Goal: Task Accomplishment & Management: Manage account settings

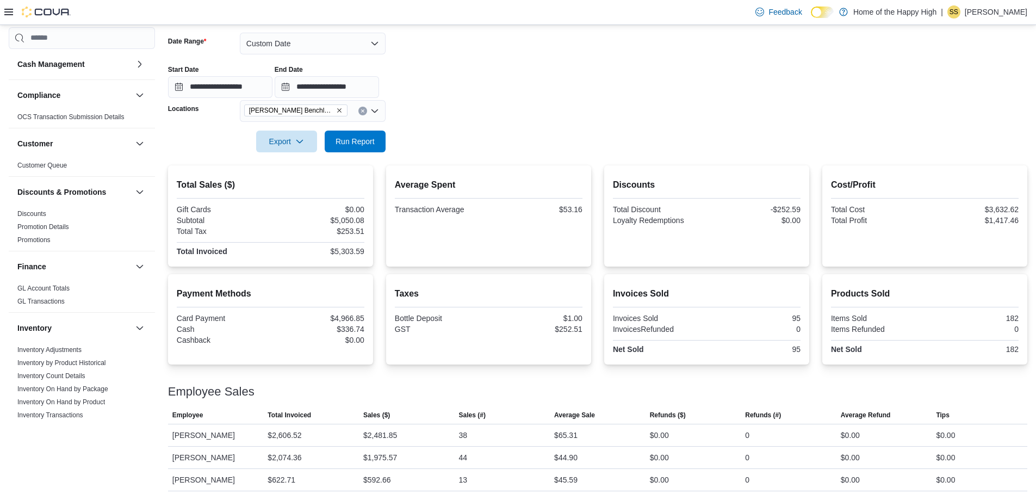
scroll to position [591, 0]
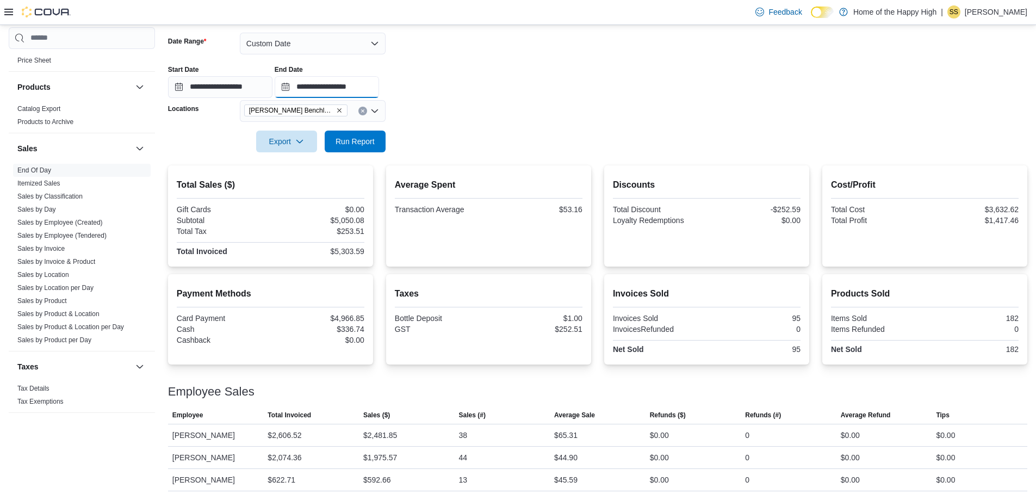
click at [356, 83] on input "**********" at bounding box center [327, 87] width 104 height 22
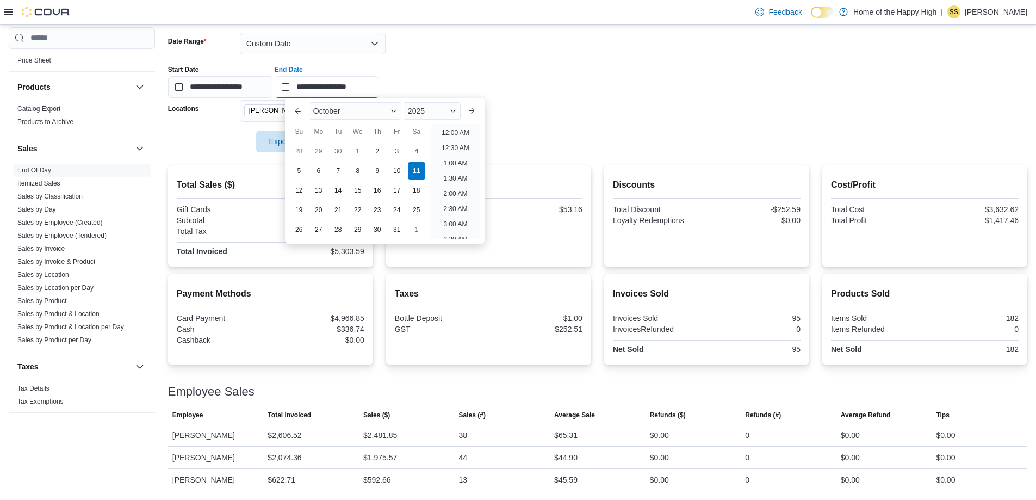
scroll to position [618, 0]
click at [461, 182] on li "10:00 PM" at bounding box center [455, 184] width 36 height 13
type input "**********"
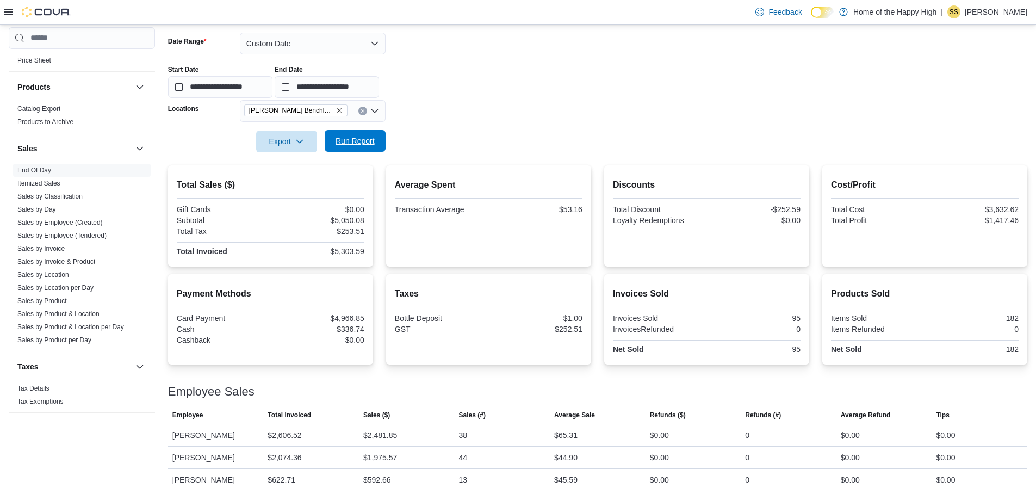
click at [376, 143] on span "Run Report" at bounding box center [355, 141] width 48 height 22
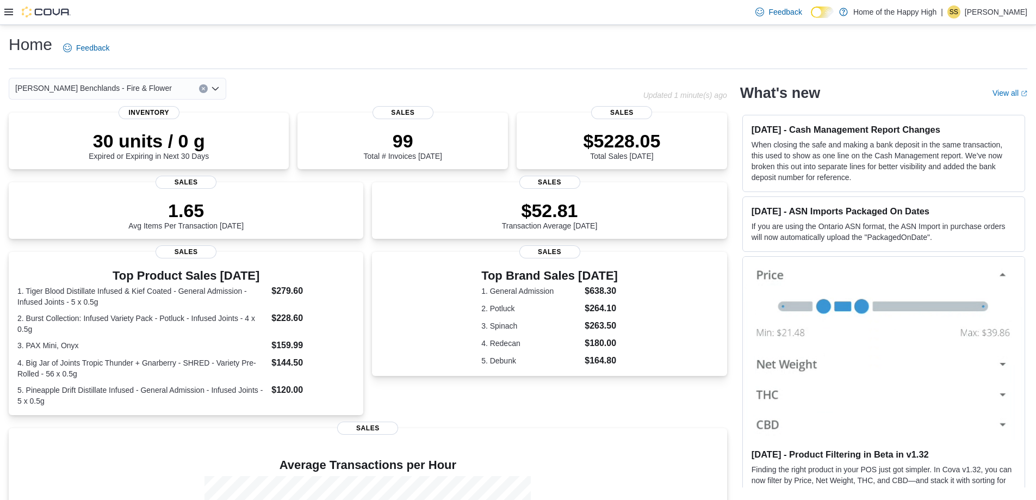
click at [11, 13] on icon at bounding box center [8, 12] width 9 height 7
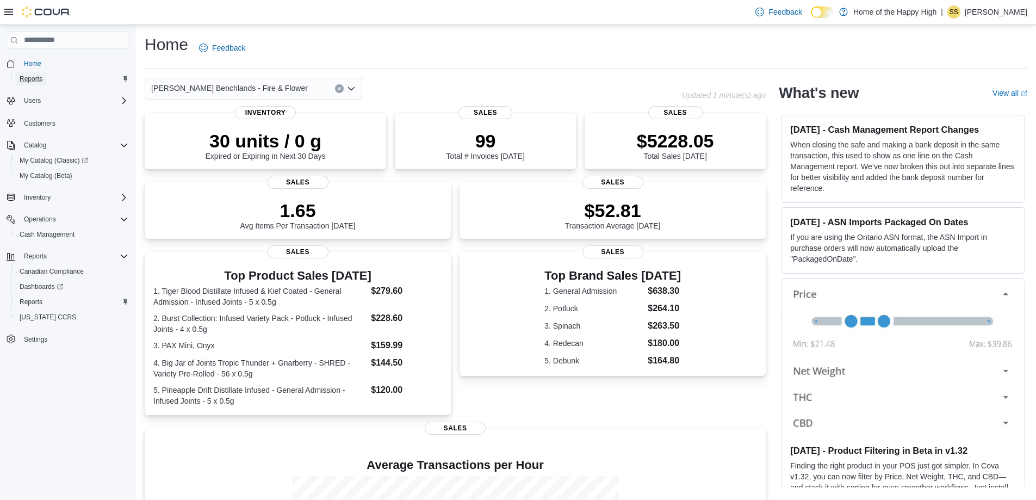
click at [41, 76] on span "Reports" at bounding box center [31, 78] width 23 height 9
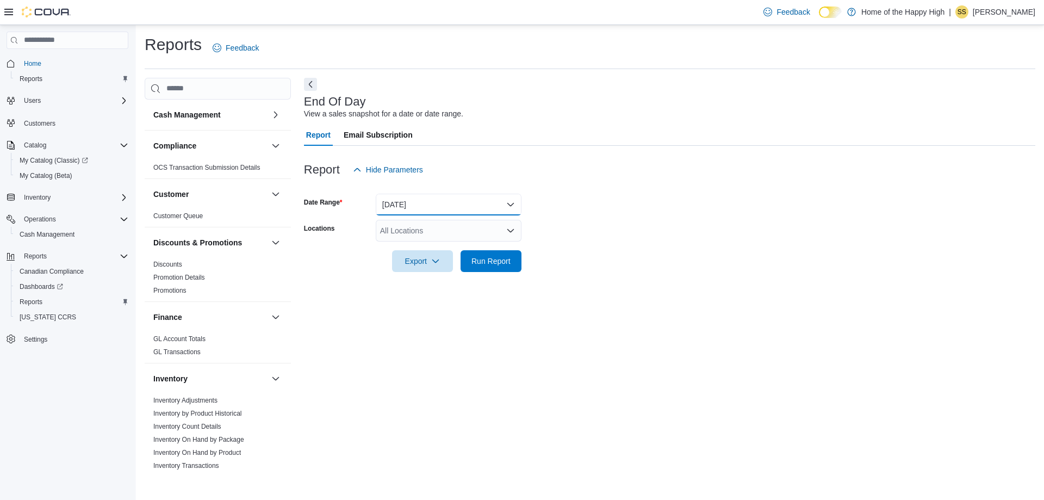
click at [473, 203] on button "[DATE]" at bounding box center [449, 205] width 146 height 22
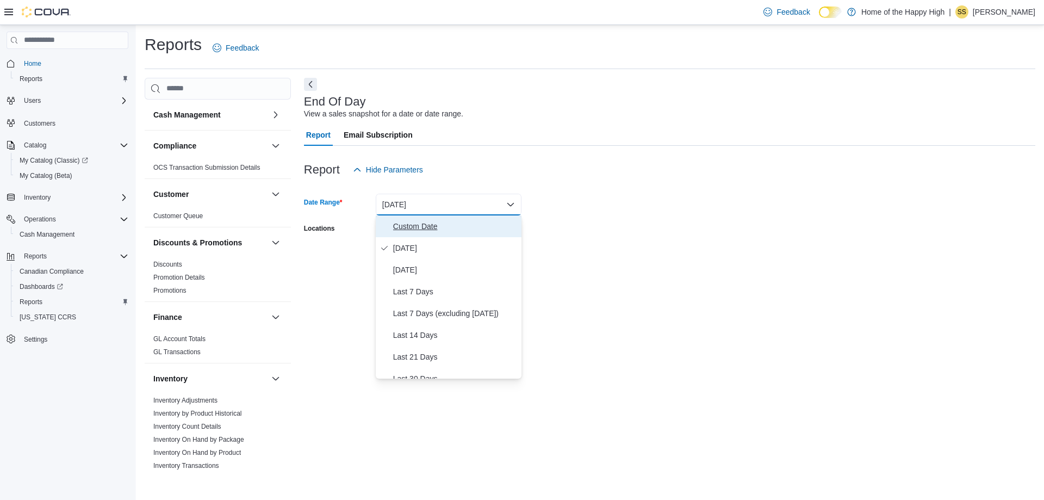
click at [468, 229] on span "Custom Date" at bounding box center [455, 226] width 124 height 13
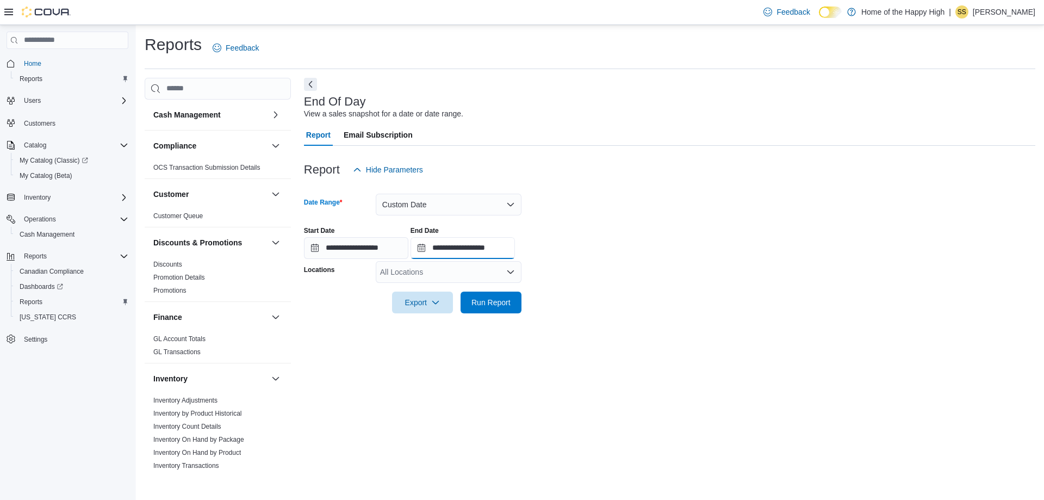
click at [511, 250] on input "**********" at bounding box center [463, 248] width 104 height 22
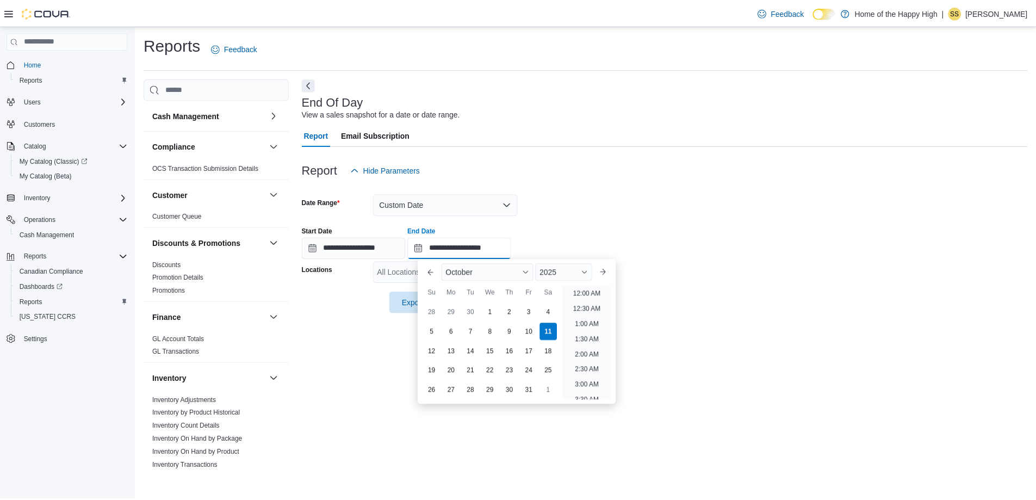
scroll to position [618, 0]
click at [597, 344] on li "10:00 PM" at bounding box center [591, 345] width 36 height 13
type input "**********"
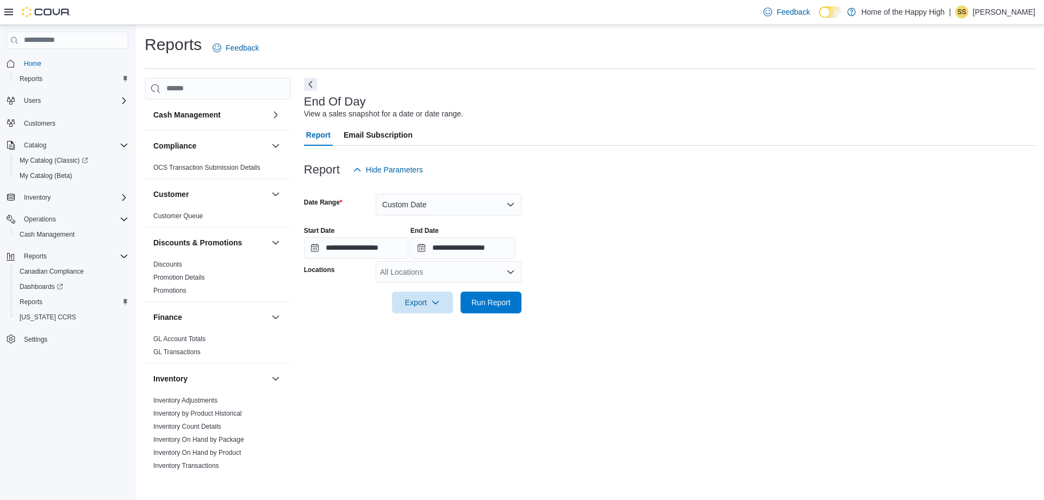
click at [421, 272] on div "All Locations" at bounding box center [449, 272] width 146 height 22
type input "***"
click at [431, 292] on span "[PERSON_NAME] Benchlands - Fire & Flower" at bounding box center [499, 290] width 157 height 11
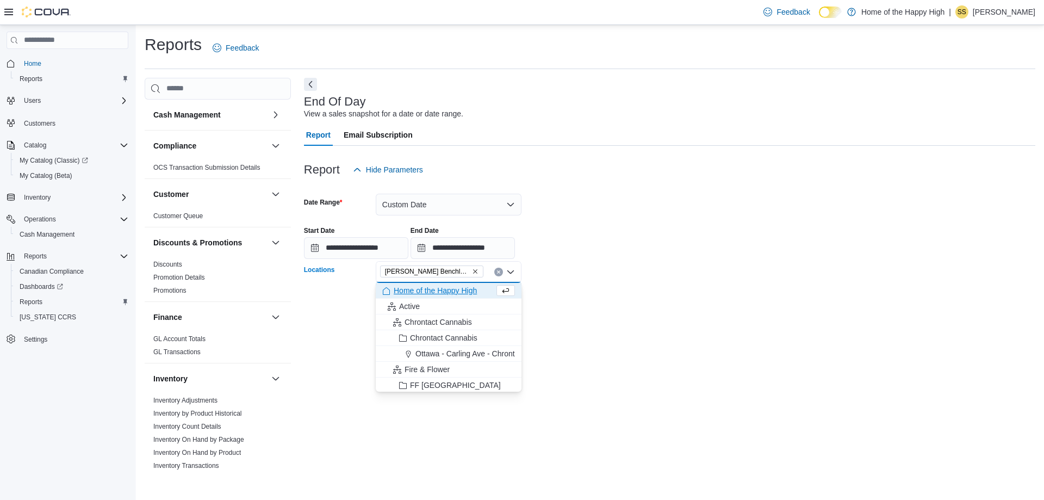
click at [687, 339] on div "**********" at bounding box center [669, 276] width 731 height 396
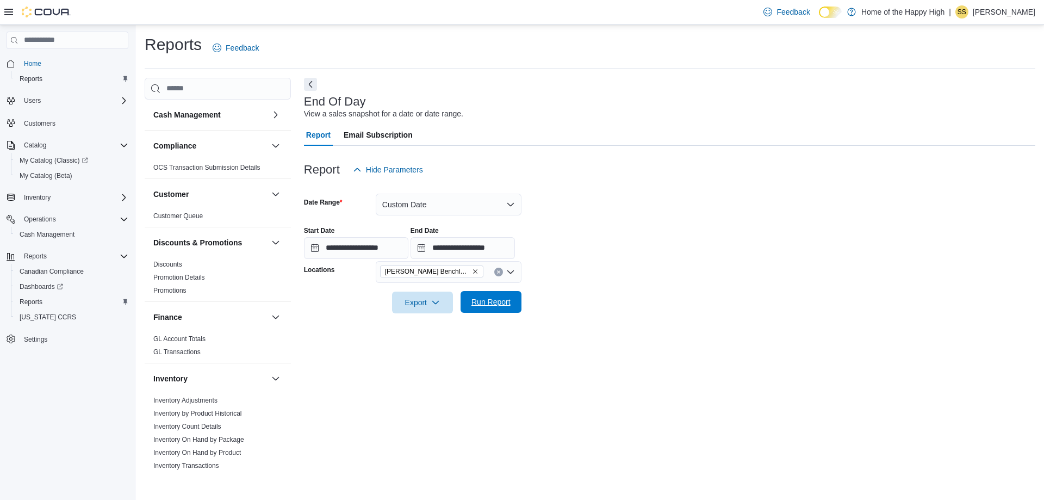
click at [476, 307] on span "Run Report" at bounding box center [490, 301] width 39 height 11
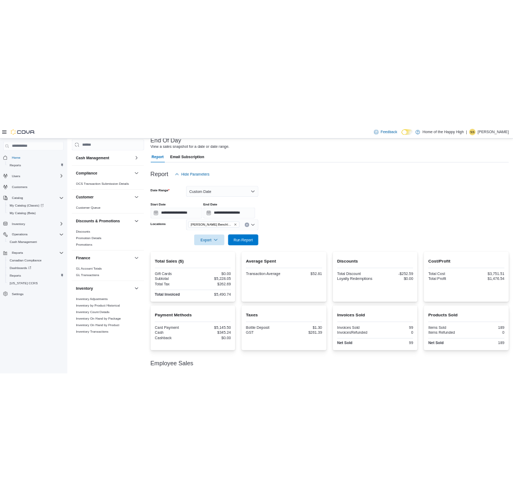
scroll to position [161, 0]
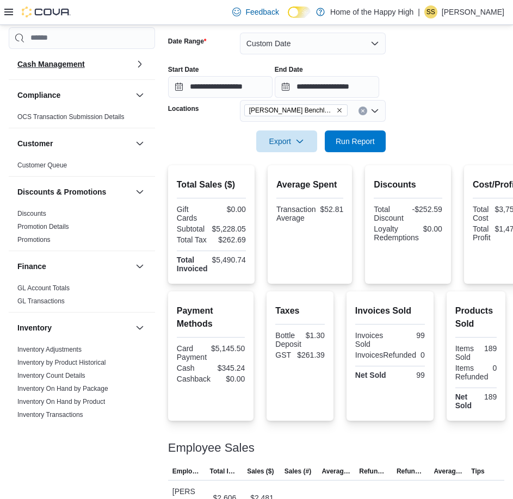
click at [60, 67] on h3 "Cash Management" at bounding box center [50, 64] width 67 height 11
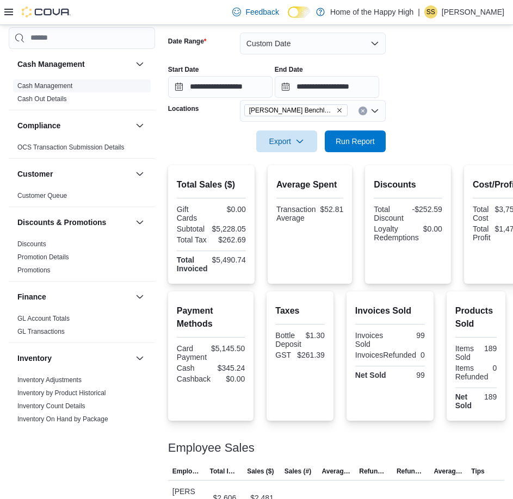
click at [57, 80] on span "Cash Management" at bounding box center [82, 85] width 138 height 13
click at [57, 83] on link "Cash Management" at bounding box center [44, 86] width 55 height 8
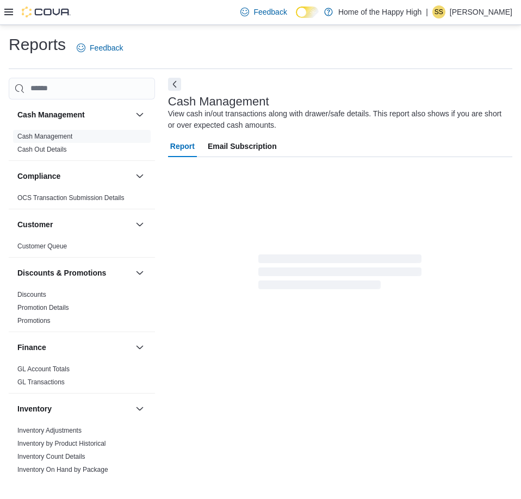
click at [51, 7] on img at bounding box center [46, 12] width 49 height 11
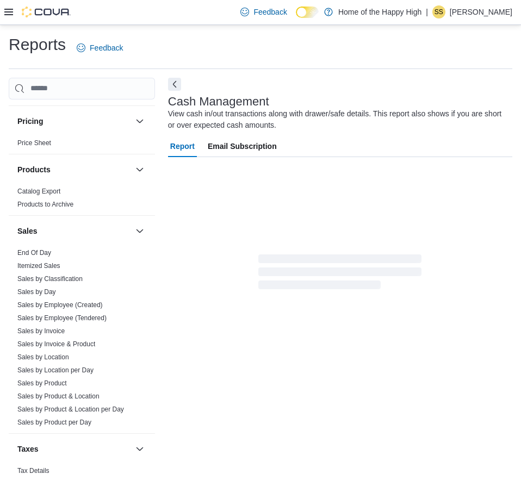
scroll to position [598, 0]
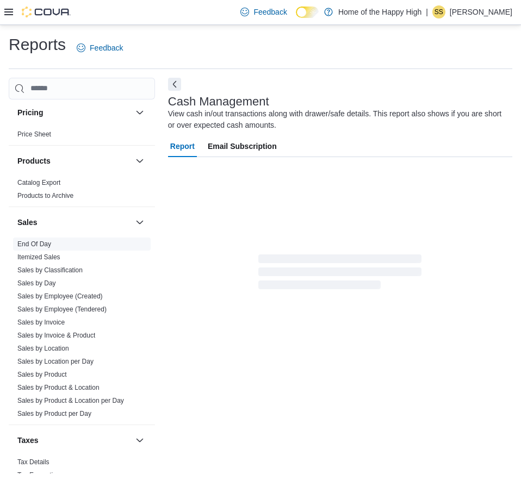
click at [41, 241] on link "End Of Day" at bounding box center [34, 244] width 34 height 8
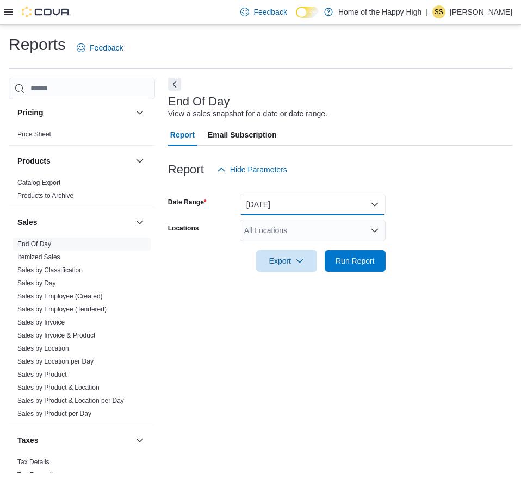
click at [309, 206] on button "[DATE]" at bounding box center [313, 205] width 146 height 22
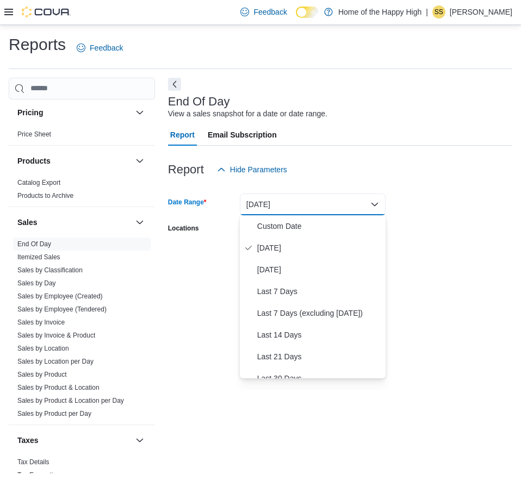
click at [487, 179] on div "Report Hide Parameters" at bounding box center [340, 170] width 344 height 22
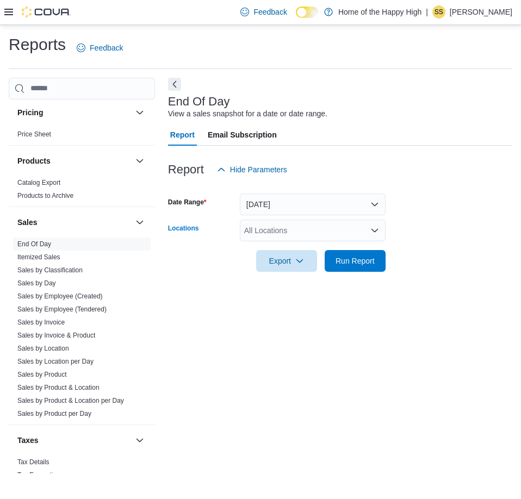
click at [295, 237] on div "All Locations" at bounding box center [313, 231] width 146 height 22
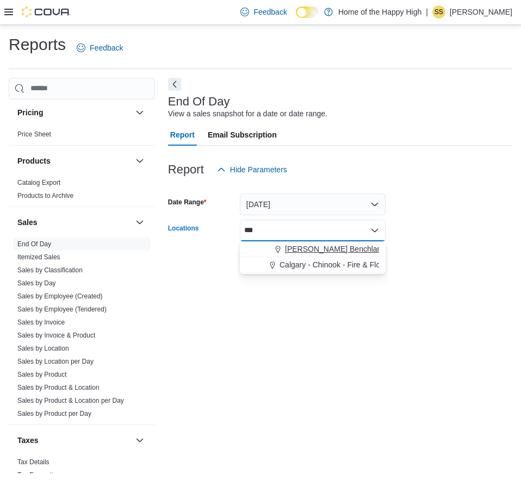
type input "***"
click at [298, 248] on span "[PERSON_NAME] Benchlands - Fire & Flower" at bounding box center [363, 249] width 157 height 11
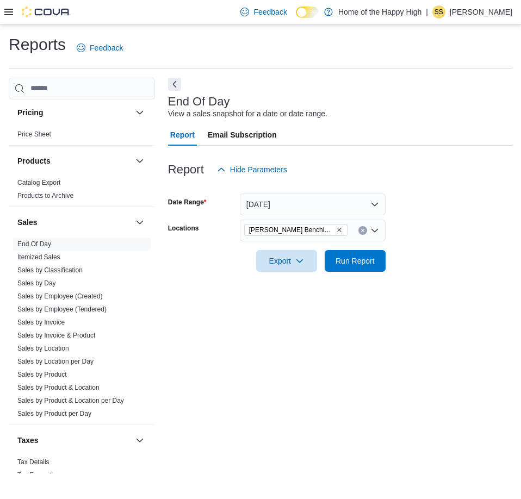
click at [441, 240] on form "Date Range [DATE] Locations [GEOGRAPHIC_DATA][PERSON_NAME][GEOGRAPHIC_DATA] Ben…" at bounding box center [340, 226] width 344 height 91
click at [295, 257] on span "Export" at bounding box center [287, 261] width 48 height 22
click at [284, 303] on span "Export to Pdf" at bounding box center [288, 304] width 49 height 9
click at [51, 15] on img at bounding box center [46, 12] width 49 height 11
click at [9, 9] on icon at bounding box center [8, 12] width 9 height 7
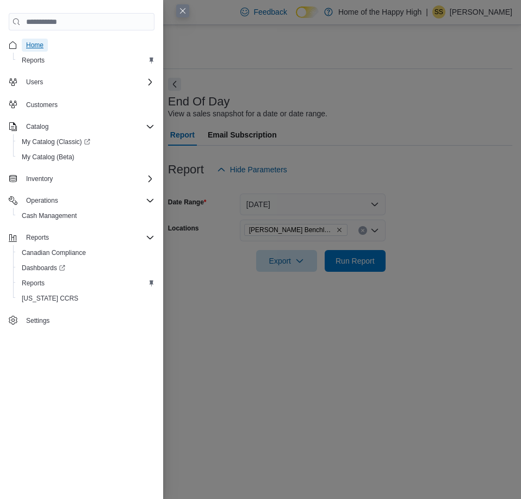
click at [43, 42] on span "Home" at bounding box center [34, 45] width 17 height 9
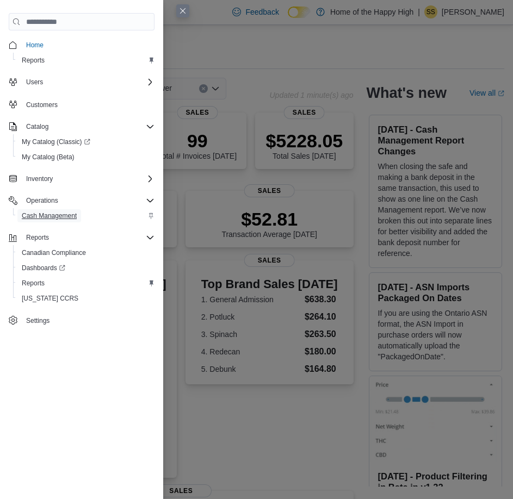
click at [49, 213] on span "Cash Management" at bounding box center [49, 216] width 55 height 9
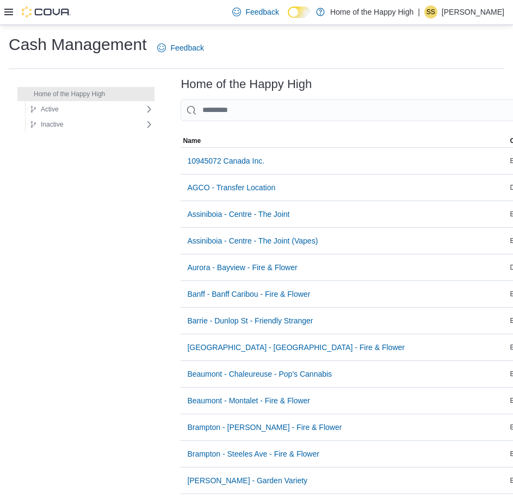
click at [238, 113] on input "This is a search bar. As you type, the results lower in the page will automatic…" at bounding box center [413, 111] width 464 height 22
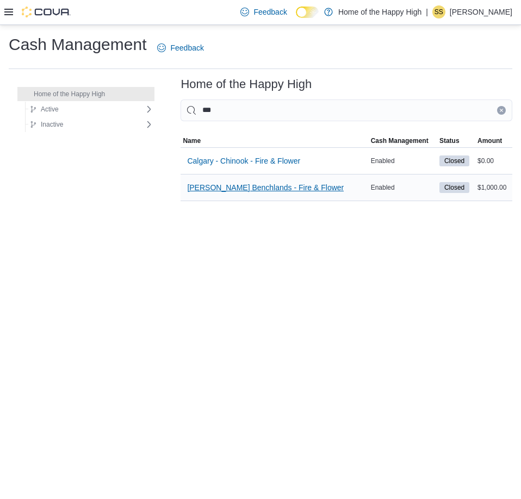
type input "***"
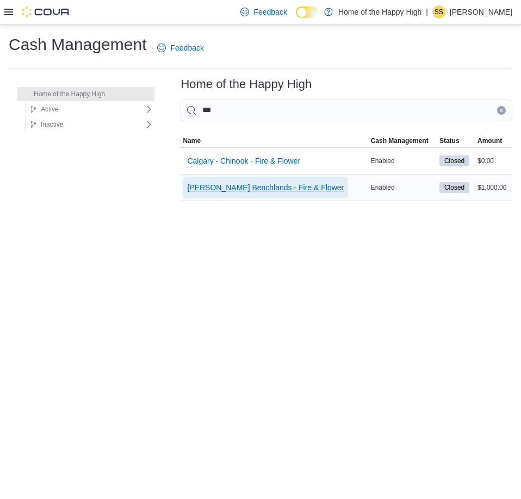
click at [253, 190] on span "[PERSON_NAME] Benchlands - Fire & Flower" at bounding box center [265, 187] width 157 height 11
